Goal: Transaction & Acquisition: Purchase product/service

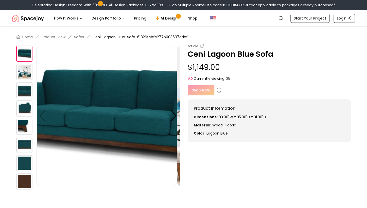
click at [12, 68] on div "Home Product-view Sofas Ceni-Lagoon-Blue-Sofa-61826fcbfe277b003697adcf Article …" at bounding box center [183, 141] width 367 height 231
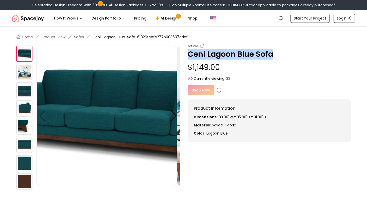
drag, startPoint x: 288, startPoint y: 61, endPoint x: 188, endPoint y: 60, distance: 99.2
click at [188, 59] on p "Ceni Lagoon Blue Sofa" at bounding box center [269, 54] width 163 height 9
copy p "Ceni Lagoon Blue Sofa"
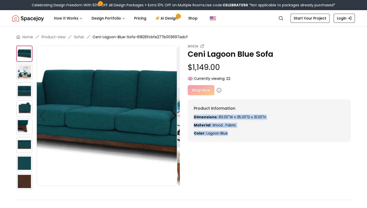
drag, startPoint x: 233, startPoint y: 151, endPoint x: 195, endPoint y: 128, distance: 44.6
click at [195, 128] on div "Product Information Dimensions: 83.00"W x 35.00"D x 31.00"H Material: Wood , Fa…" at bounding box center [269, 120] width 163 height 43
copy div "Dimensions: 83.00"W x 35.00"D x 31.00"H Material: Wood , Fabric Color: lagoon b…"
